Goal: Submit feedback/report problem: Submit feedback/report problem

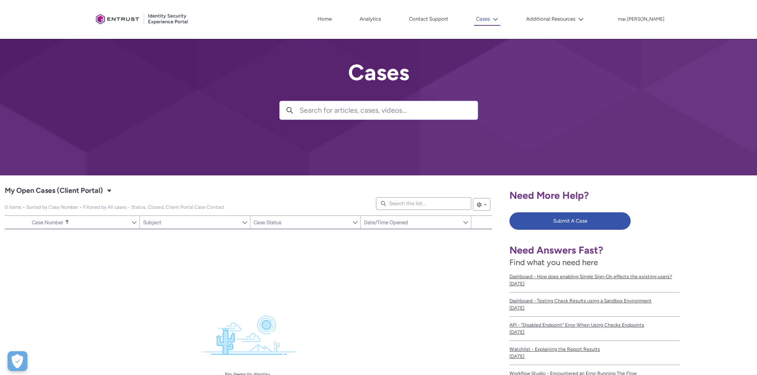
click at [500, 25] on button "Cases" at bounding box center [487, 19] width 26 height 13
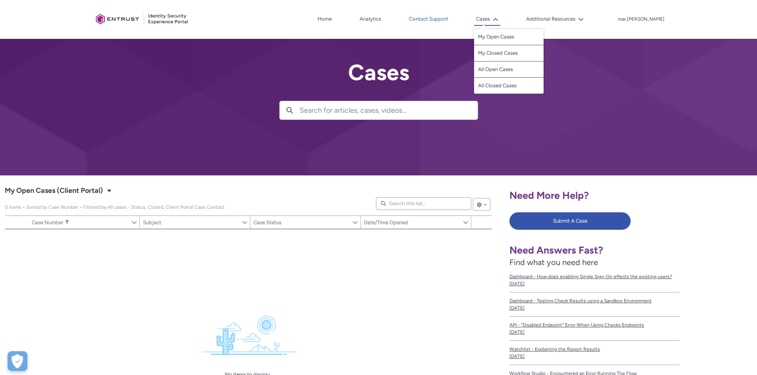
click at [450, 20] on link "Contact Support" at bounding box center [428, 19] width 43 height 12
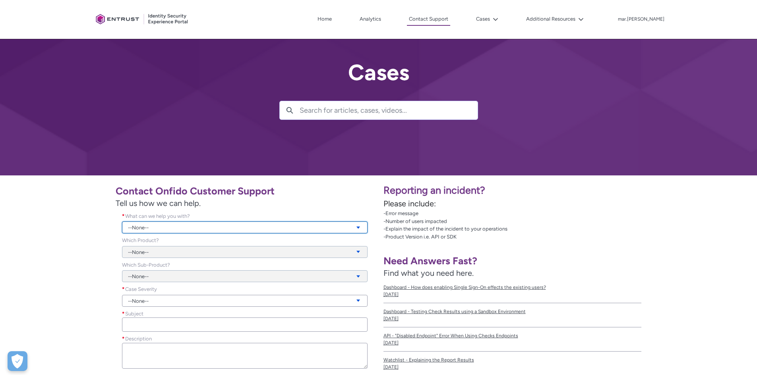
click at [170, 228] on link "--None--" at bounding box center [245, 228] width 246 height 12
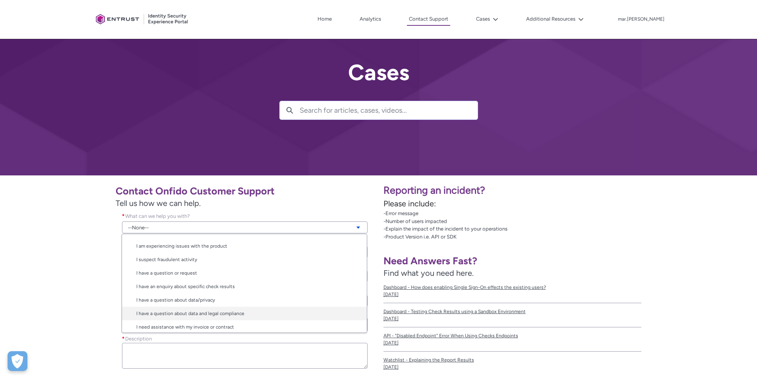
scroll to position [13, 0]
click at [173, 269] on link "I have a question or request" at bounding box center [244, 271] width 245 height 14
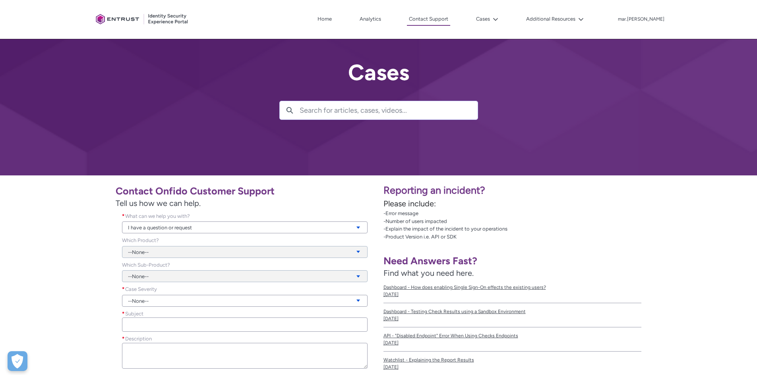
click at [136, 255] on div "--None--" at bounding box center [245, 247] width 246 height 21
click at [138, 253] on div "--None--" at bounding box center [245, 247] width 246 height 21
click at [138, 304] on link "--None--" at bounding box center [245, 301] width 246 height 12
click at [135, 314] on link "--None--" at bounding box center [244, 317] width 245 height 14
click at [134, 300] on link "--None--" at bounding box center [245, 301] width 246 height 12
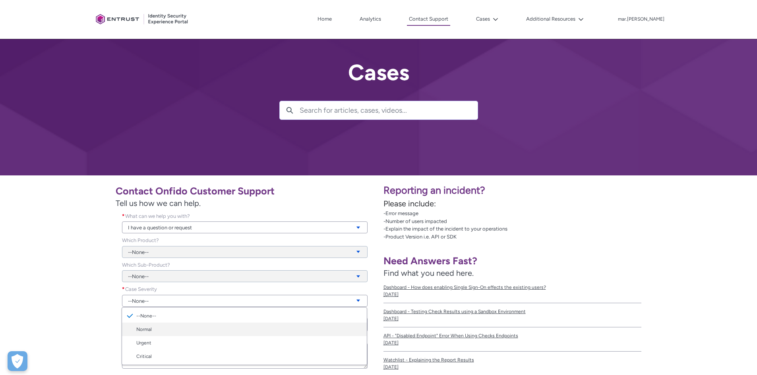
click at [137, 330] on link "Normal" at bounding box center [244, 330] width 245 height 14
click at [135, 331] on input "Subject *" at bounding box center [245, 325] width 246 height 14
paste input "WealthKernel: Suggestion to enhance the reporting format"
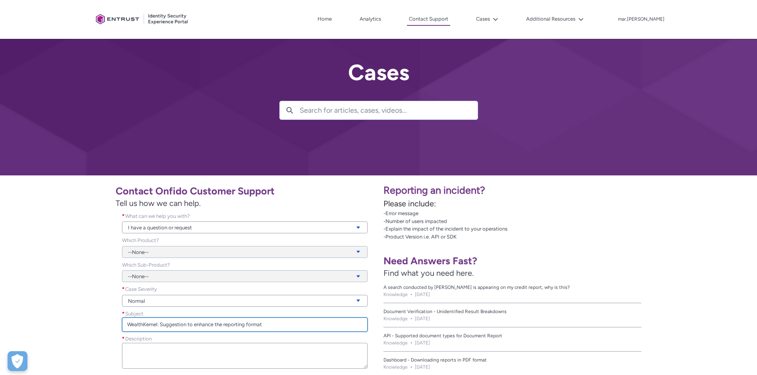
type input "WealthKernel: Suggestion to enhance the reporting format"
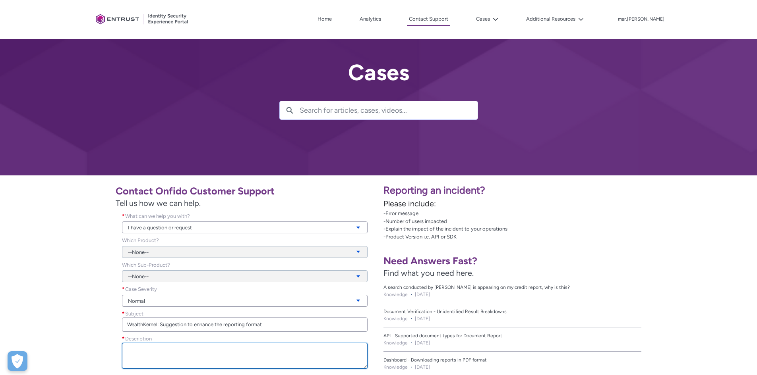
click at [141, 359] on textarea "Description *" at bounding box center [245, 356] width 246 height 26
paste textarea "Dear [PERSON_NAME], I hope this message finds you well. As you know, WealthKern…"
click at [144, 354] on textarea "Dear [PERSON_NAME], I hope this message finds you well. As you know, WealthKern…" at bounding box center [245, 356] width 246 height 26
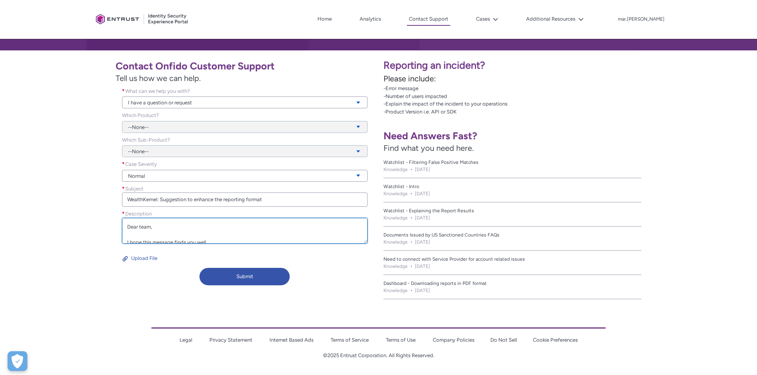
scroll to position [139, 0]
click at [177, 235] on textarea "Dear team, I hope this message finds you well. As you know, WealthKernel uses y…" at bounding box center [245, 231] width 246 height 26
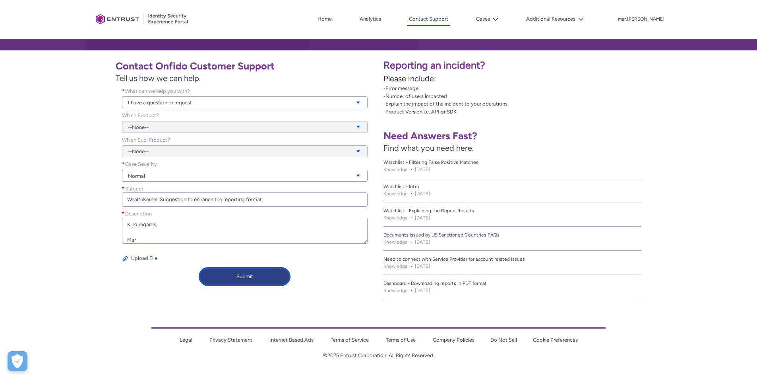
type textarea "Dear team, I hope this message finds you well. As you know, WealthKernel uses y…"
click at [259, 279] on button "Submit" at bounding box center [244, 276] width 90 height 17
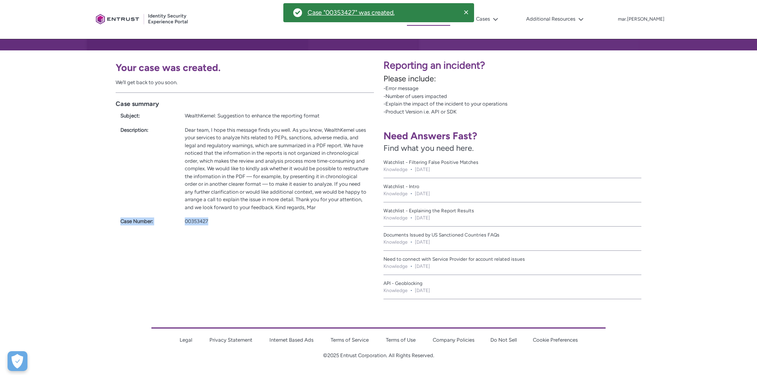
drag, startPoint x: 229, startPoint y: 229, endPoint x: 116, endPoint y: 222, distance: 113.1
click at [116, 222] on div "Case summary Subject: WealthKernel: Suggestion to enhance the reporting format …" at bounding box center [245, 162] width 258 height 139
copy div "Case Number: 00353427"
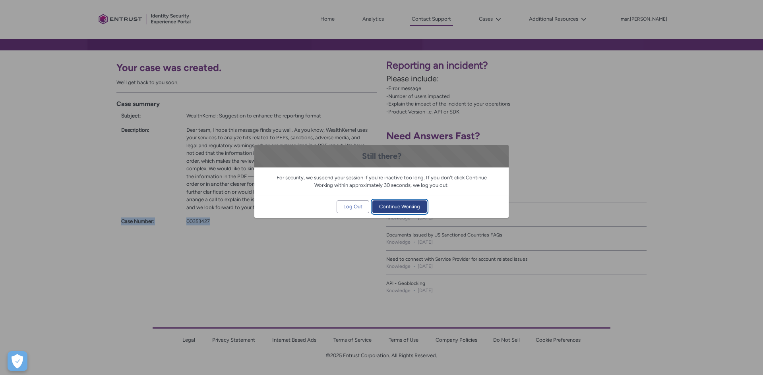
click at [377, 207] on button "Continue Working" at bounding box center [399, 207] width 54 height 13
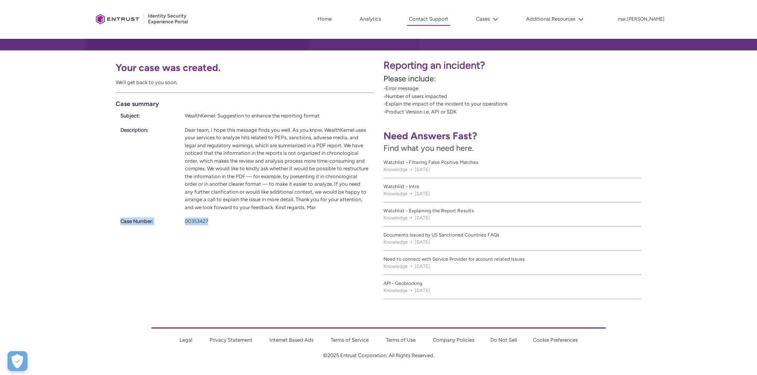
click at [118, 21] on div at bounding box center [142, 19] width 99 height 31
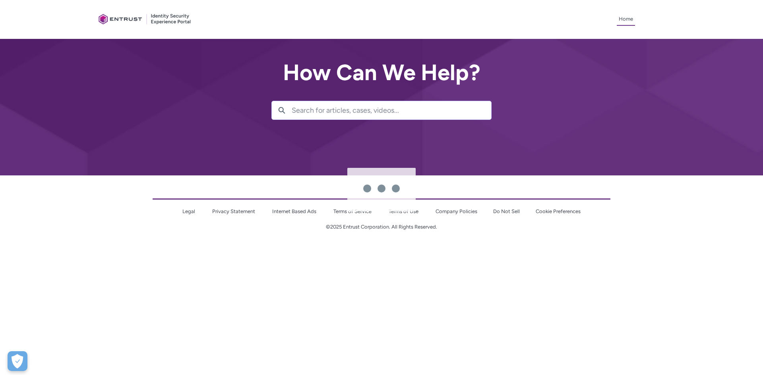
click at [140, 22] on div at bounding box center [389, 187] width 747 height 375
